Goal: Transaction & Acquisition: Purchase product/service

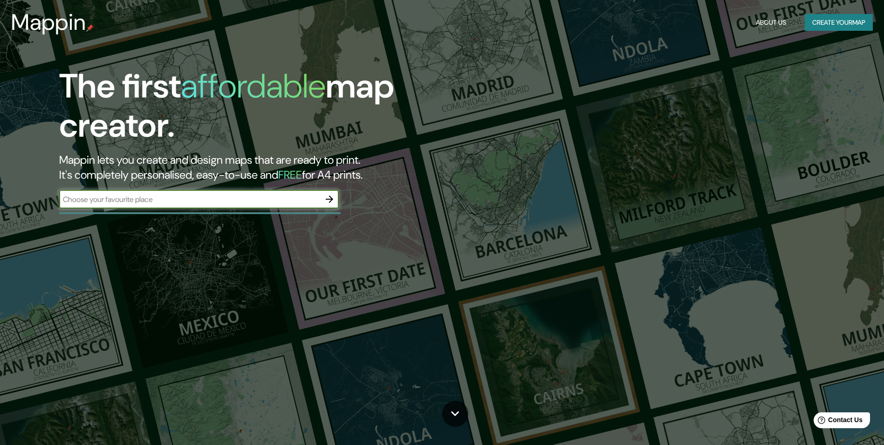
click at [245, 197] on input "text" at bounding box center [189, 199] width 261 height 11
type input "oruro"
click at [327, 196] on icon "button" at bounding box center [329, 198] width 11 height 11
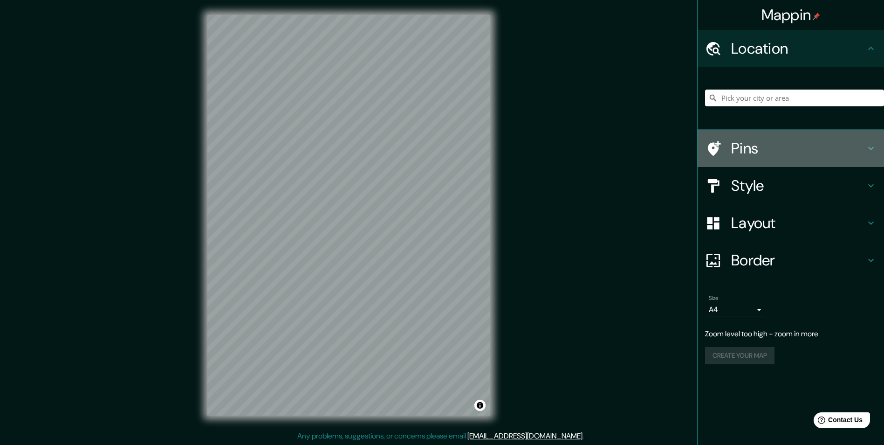
click at [750, 147] on h4 "Pins" at bounding box center [798, 148] width 134 height 19
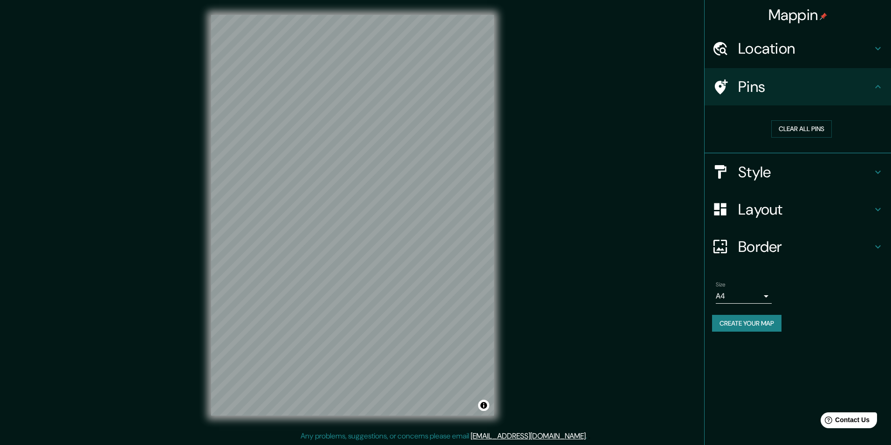
click at [759, 295] on body "Mappin Location Pins Clear all pins Style Layout Border Choose a border. Hint :…" at bounding box center [445, 222] width 891 height 445
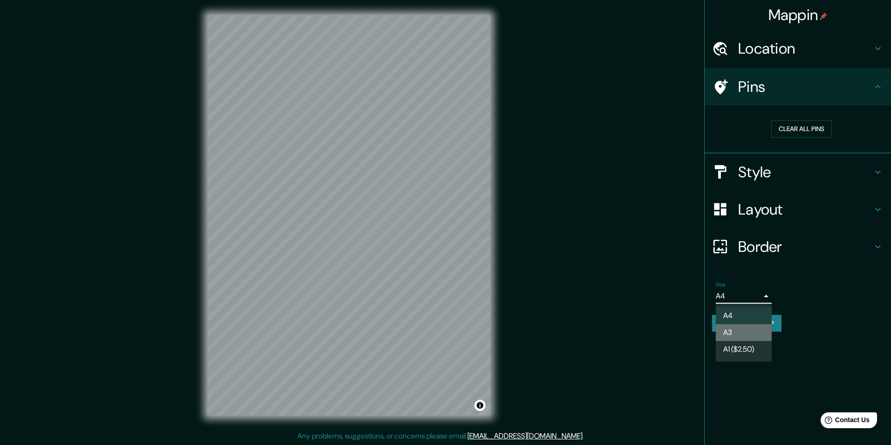
click at [740, 328] on li "A3" at bounding box center [744, 332] width 56 height 17
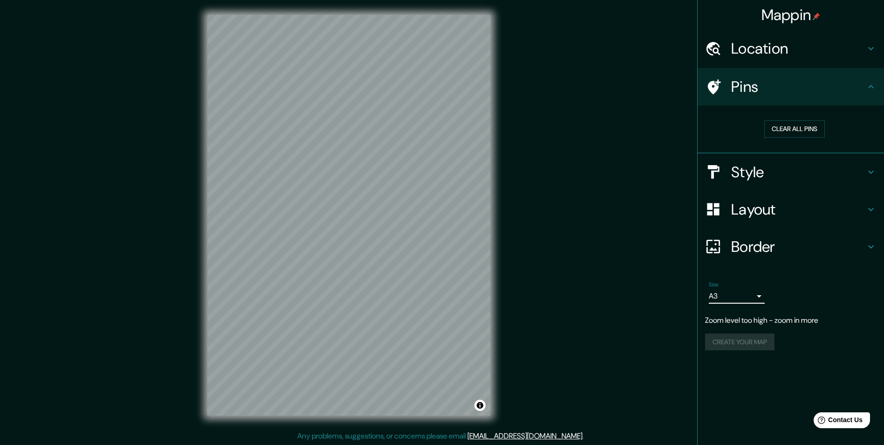
click at [751, 293] on body "Mappin Location Pins Clear all pins Style Layout Border Choose a border. Hint :…" at bounding box center [442, 222] width 884 height 445
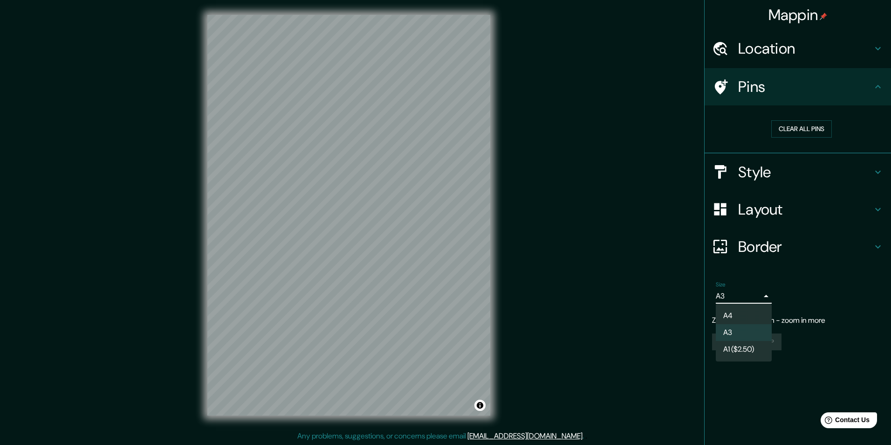
click at [735, 311] on li "A4" at bounding box center [744, 315] width 56 height 17
type input "single"
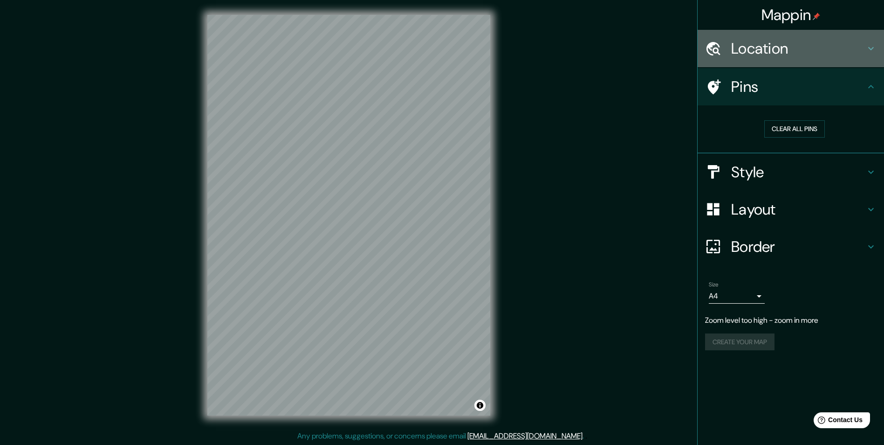
click at [831, 54] on h4 "Location" at bounding box center [798, 48] width 134 height 19
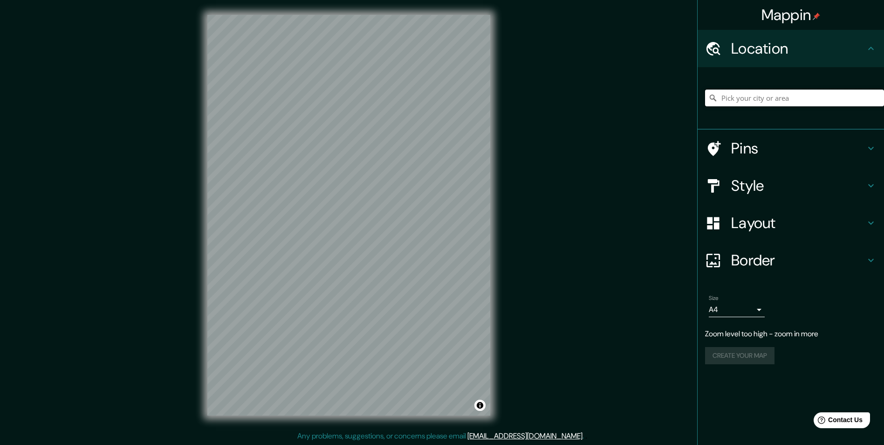
drag, startPoint x: 800, startPoint y: 97, endPoint x: 683, endPoint y: 100, distance: 117.5
click at [683, 100] on div "Mappin Location Pins Style Layout Border Choose a border. Hint : you can make l…" at bounding box center [442, 222] width 884 height 445
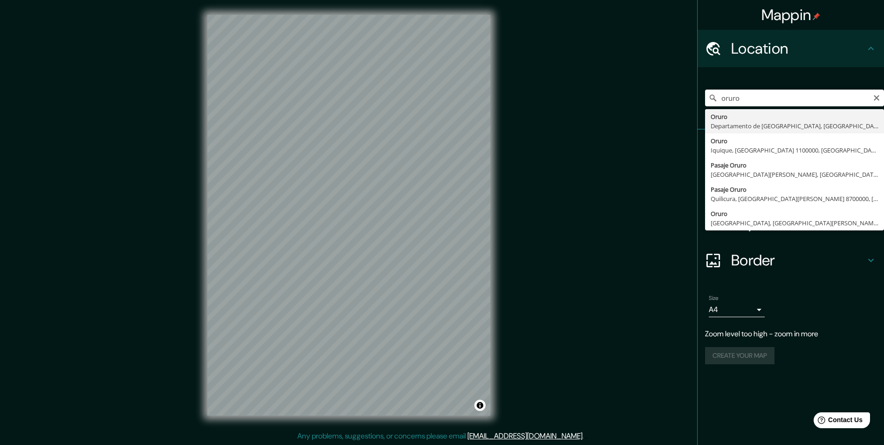
type input "Oruro, Departamento de [GEOGRAPHIC_DATA], [GEOGRAPHIC_DATA]"
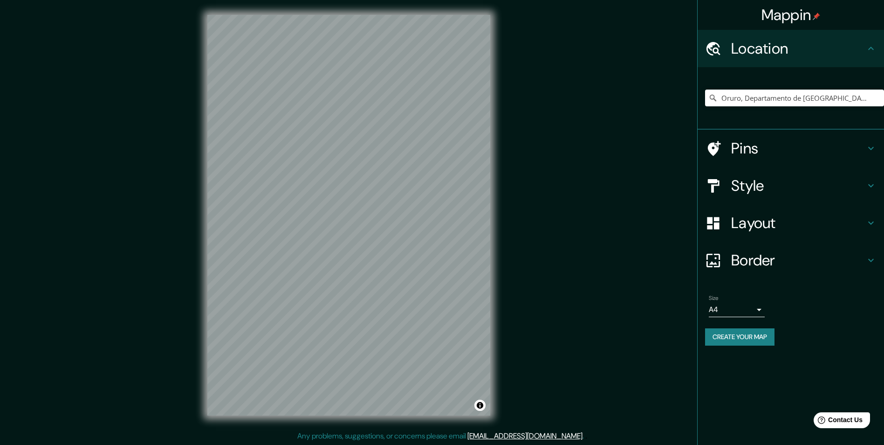
click at [737, 152] on h4 "Pins" at bounding box center [798, 148] width 134 height 19
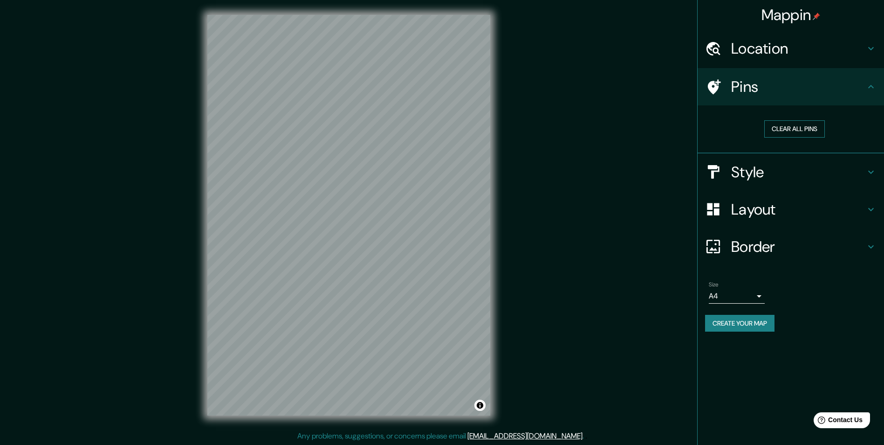
click at [773, 126] on button "Clear all pins" at bounding box center [795, 128] width 61 height 17
drag, startPoint x: 784, startPoint y: 129, endPoint x: 642, endPoint y: 161, distance: 145.3
click at [642, 161] on div "Mappin Location [GEOGRAPHIC_DATA], [GEOGRAPHIC_DATA], [GEOGRAPHIC_DATA] Pins Cl…" at bounding box center [442, 222] width 884 height 445
click at [775, 130] on button "Clear all pins" at bounding box center [795, 128] width 61 height 17
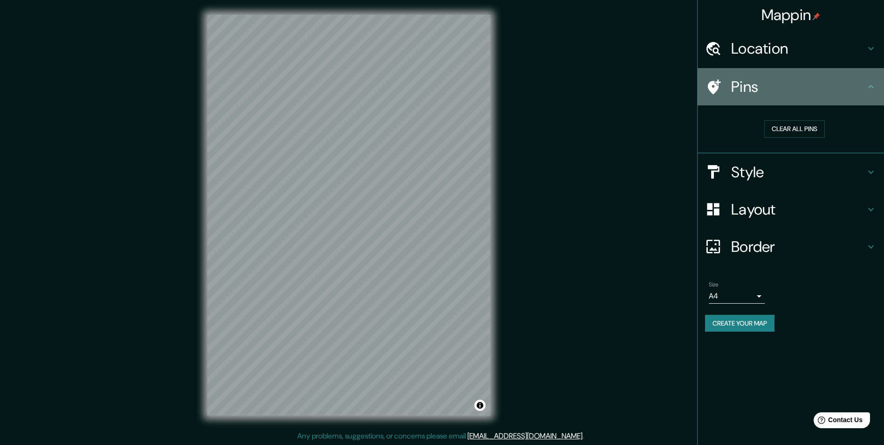
click at [730, 90] on div at bounding box center [718, 87] width 26 height 16
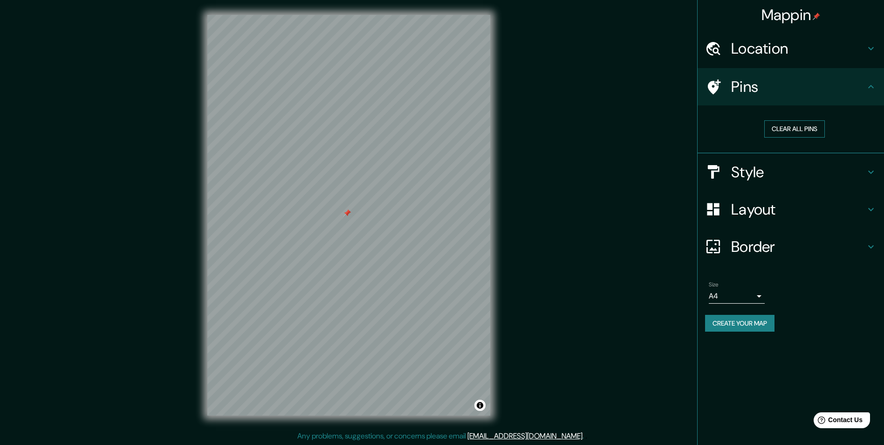
click at [780, 125] on button "Clear all pins" at bounding box center [795, 128] width 61 height 17
click at [733, 322] on button "Create your map" at bounding box center [739, 323] width 69 height 17
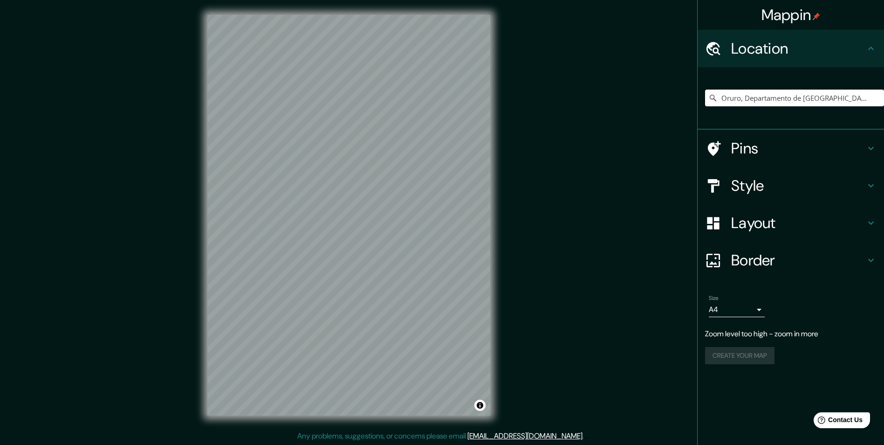
click at [766, 92] on input "Oruro, Departamento de [GEOGRAPHIC_DATA], [GEOGRAPHIC_DATA]" at bounding box center [794, 98] width 179 height 17
drag, startPoint x: 855, startPoint y: 98, endPoint x: 740, endPoint y: 98, distance: 115.2
click at [740, 98] on input "Oruro, Departamento de [GEOGRAPHIC_DATA], [GEOGRAPHIC_DATA]" at bounding box center [794, 98] width 179 height 17
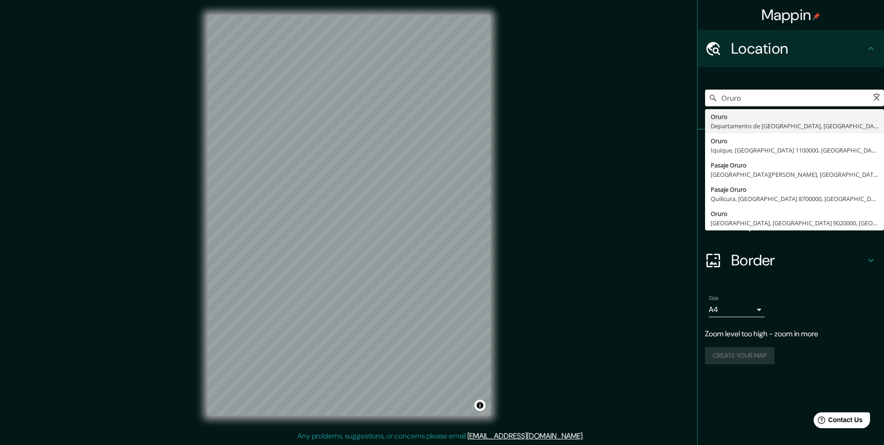
type input "Oruro, Departamento de [GEOGRAPHIC_DATA], [GEOGRAPHIC_DATA]"
